Goal: Information Seeking & Learning: Find specific fact

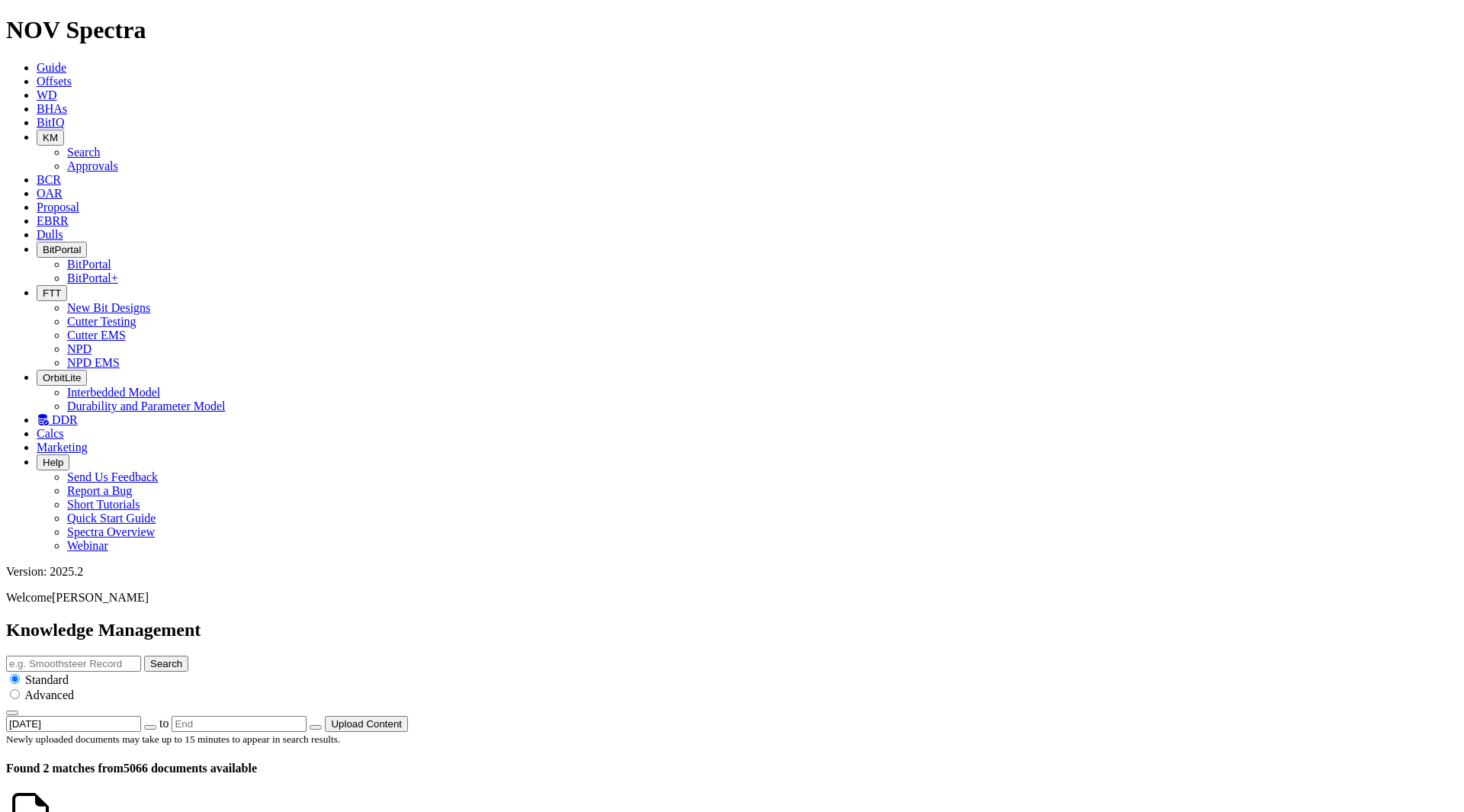
click at [141, 655] on input "text" at bounding box center [73, 663] width 135 height 16
type input "technical"
click at [144, 655] on button "Search" at bounding box center [166, 663] width 45 height 16
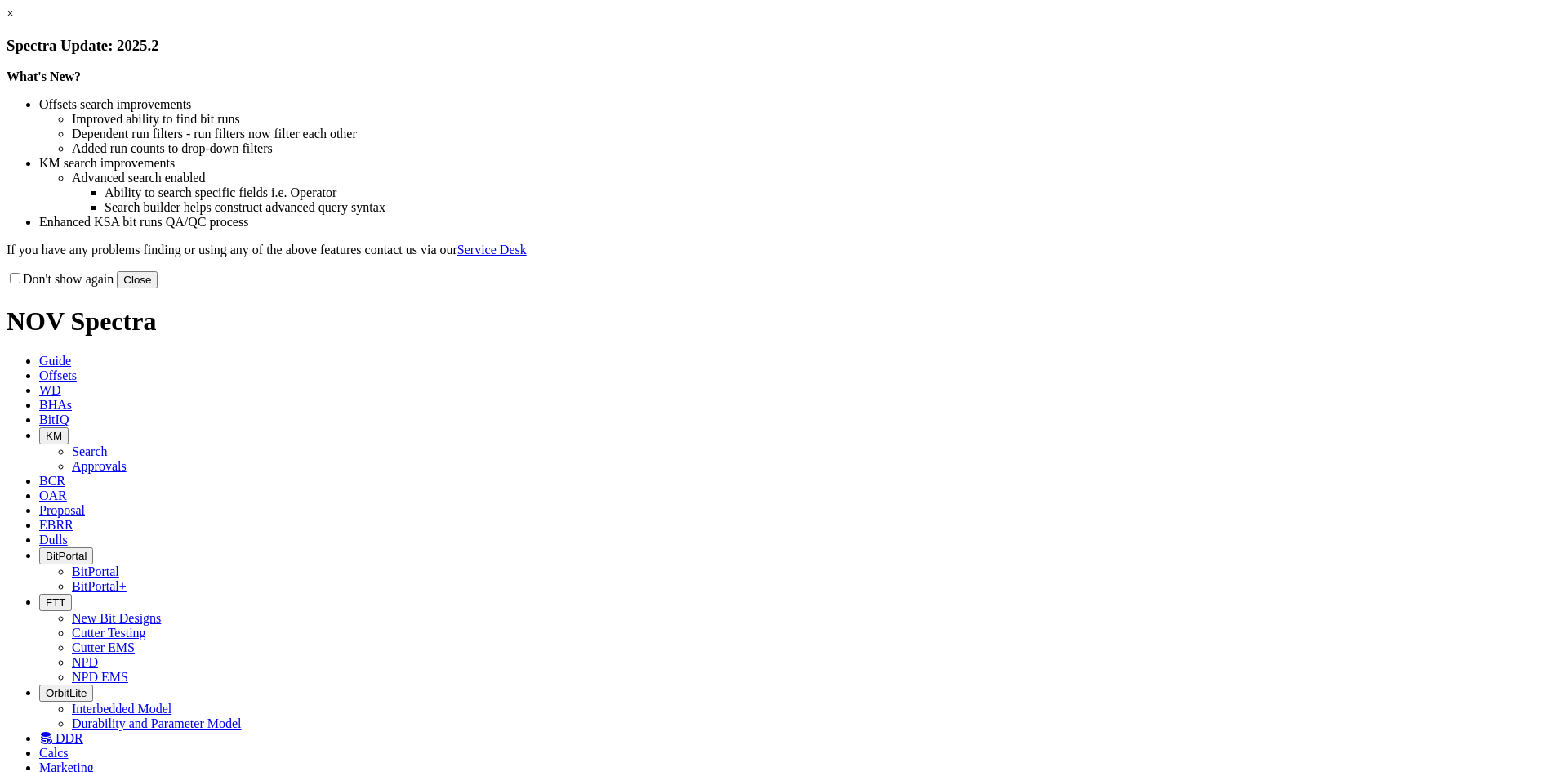
click at [158, 288] on button "Close" at bounding box center [137, 280] width 41 height 17
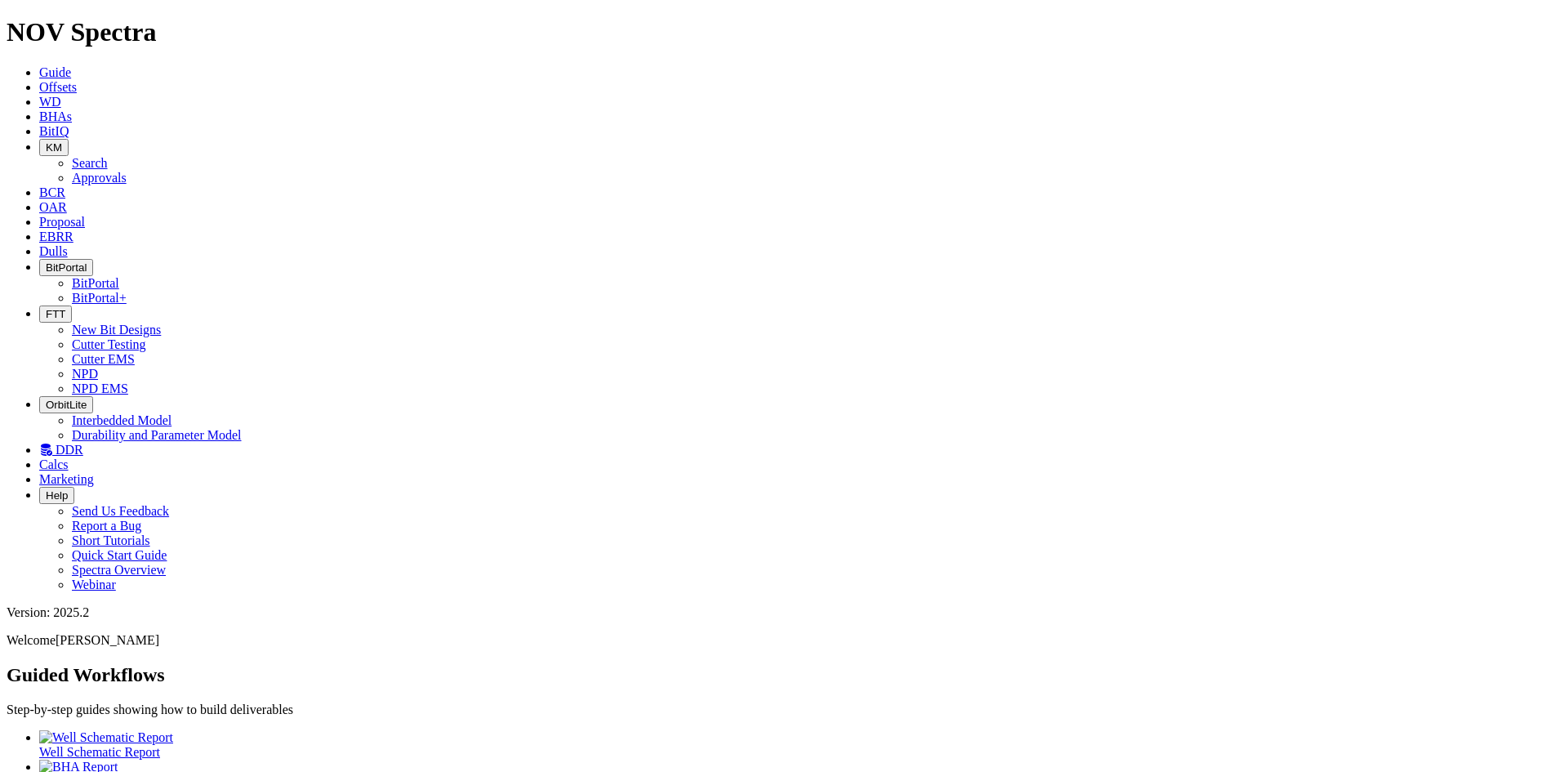
click at [84, 443] on span "DDR" at bounding box center [69, 450] width 28 height 14
click at [39, 80] on icon at bounding box center [39, 87] width 0 height 14
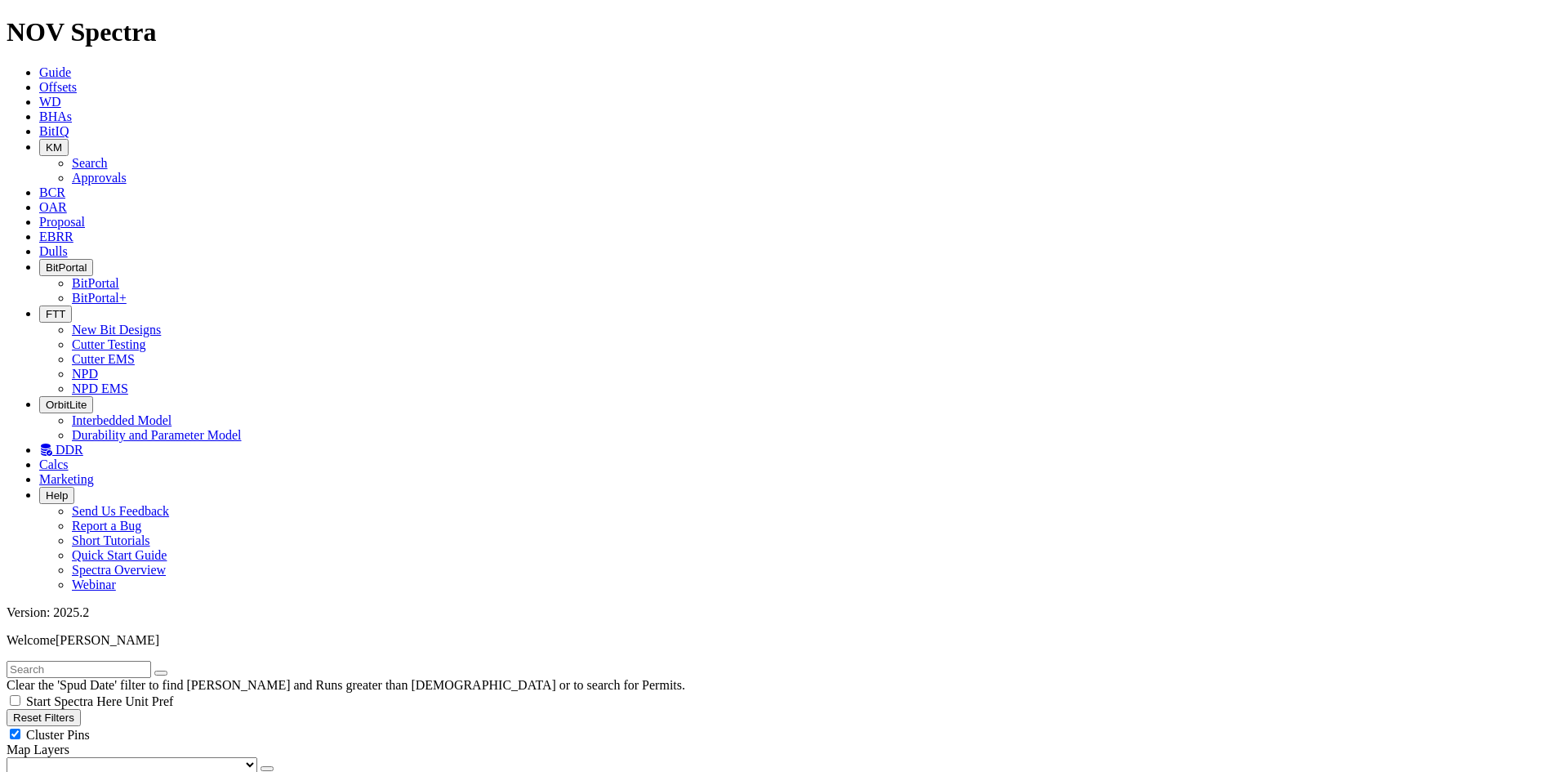
click at [48, 661] on input "text" at bounding box center [78, 670] width 144 height 17
drag, startPoint x: 64, startPoint y: 206, endPoint x: 72, endPoint y: 212, distance: 10.0
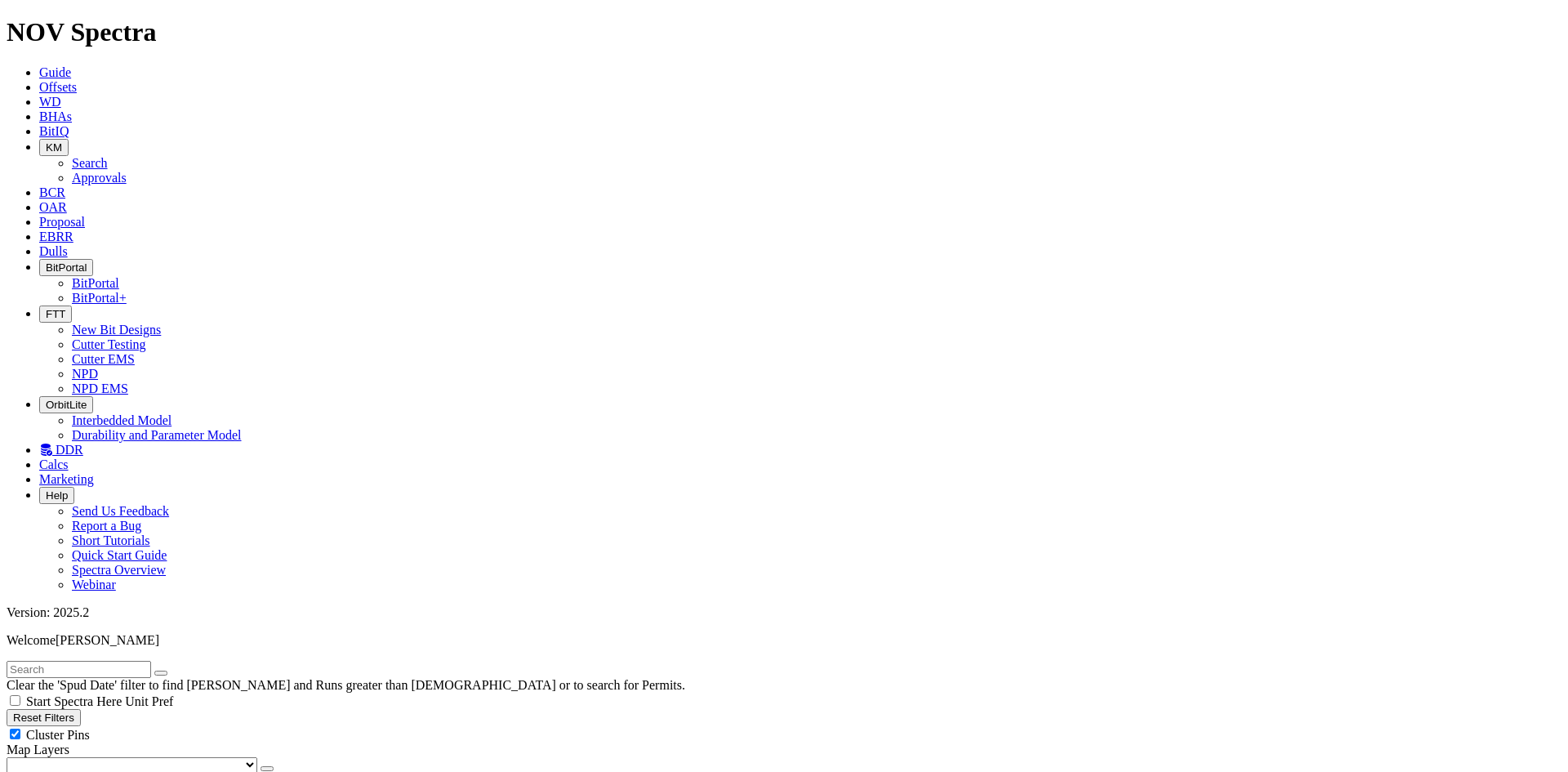
checkbox input "false"
type input "[DATE]"
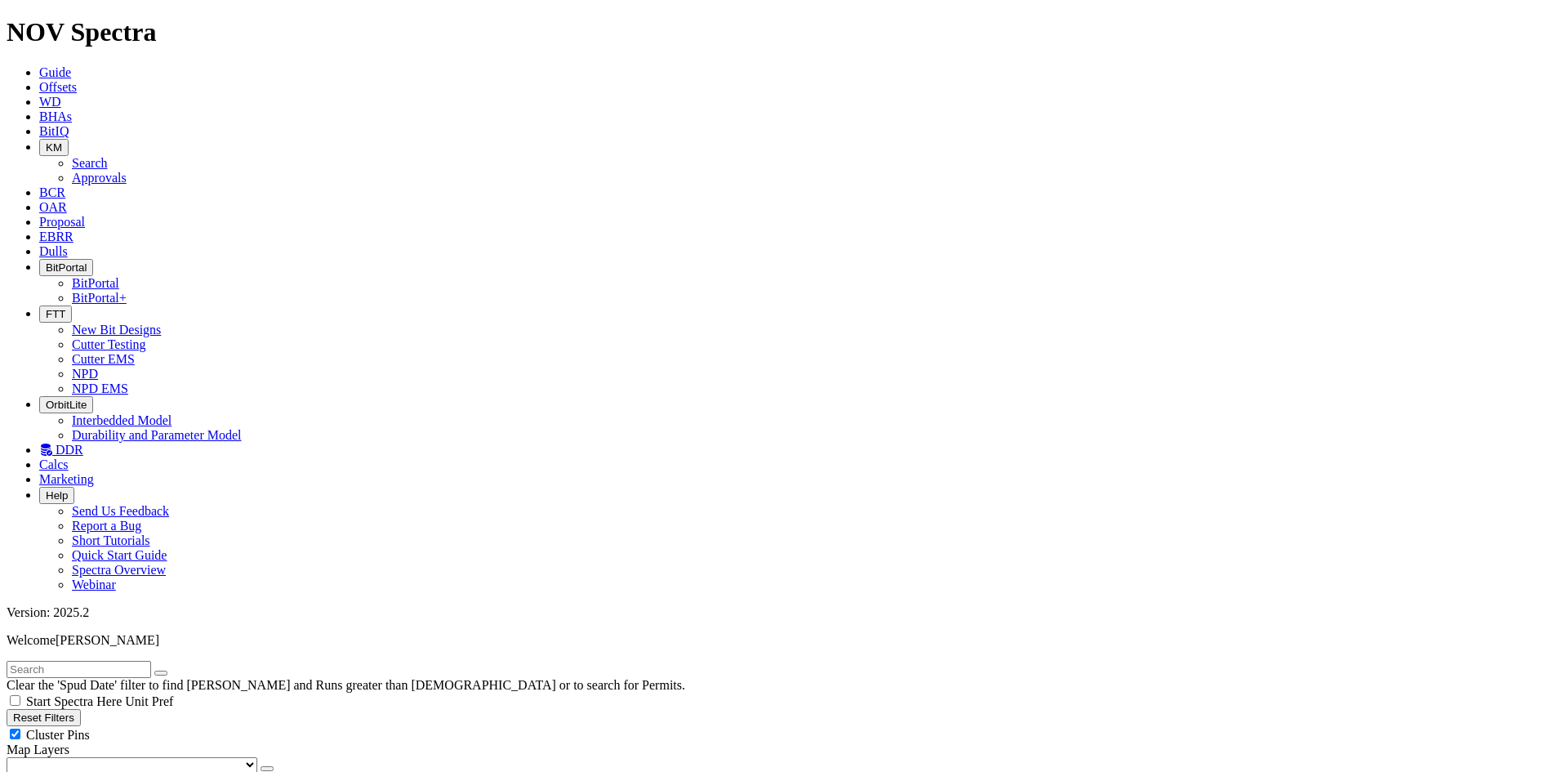
scroll to position [409, 0]
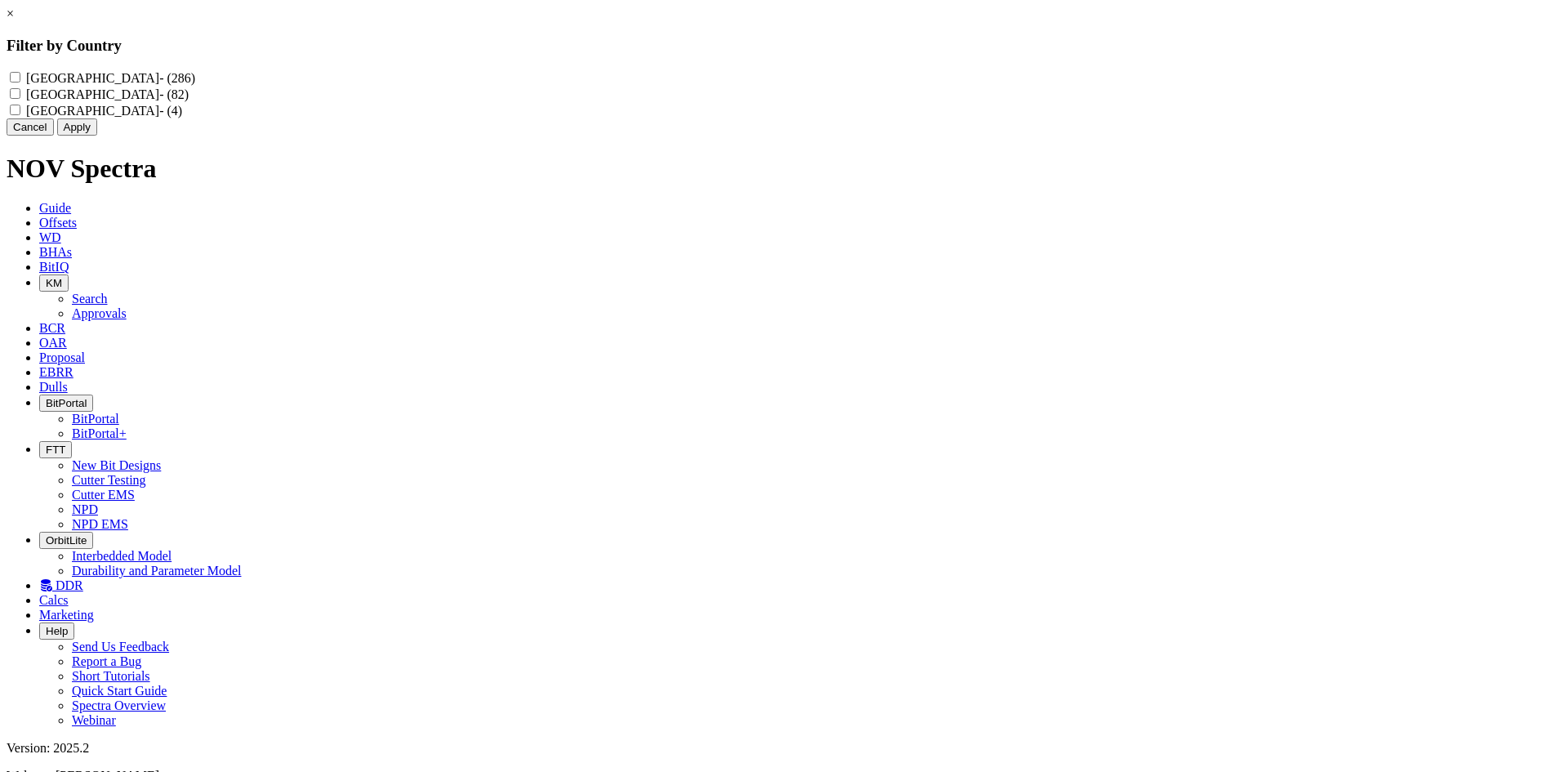
click at [20, 79] on Arabia "[GEOGRAPHIC_DATA] - (286)" at bounding box center [15, 77] width 10 height 10
checkbox Arabia "true"
click at [97, 136] on button "Apply" at bounding box center [77, 127] width 40 height 17
